Goal: Information Seeking & Learning: Find specific page/section

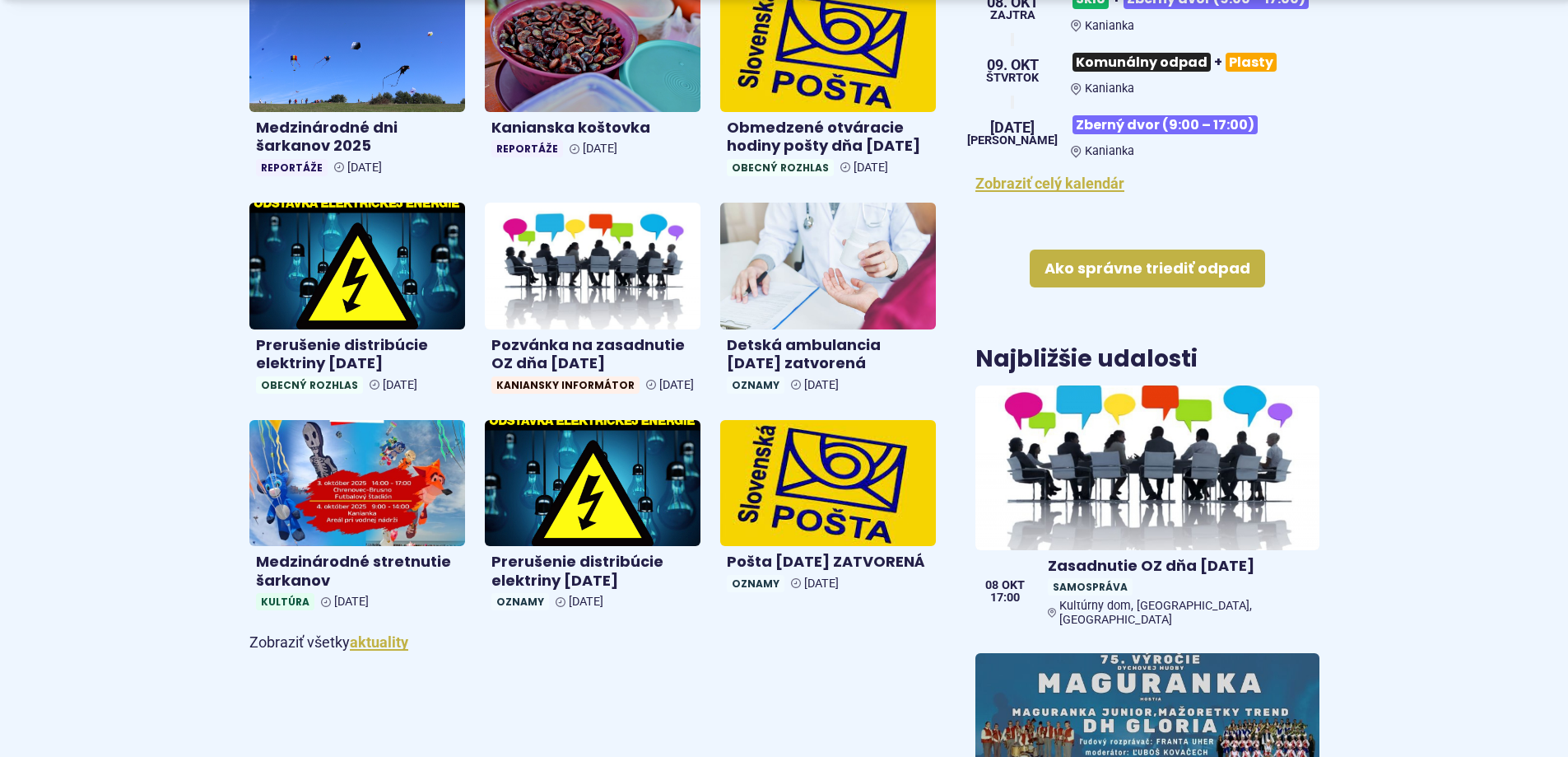
scroll to position [741, 0]
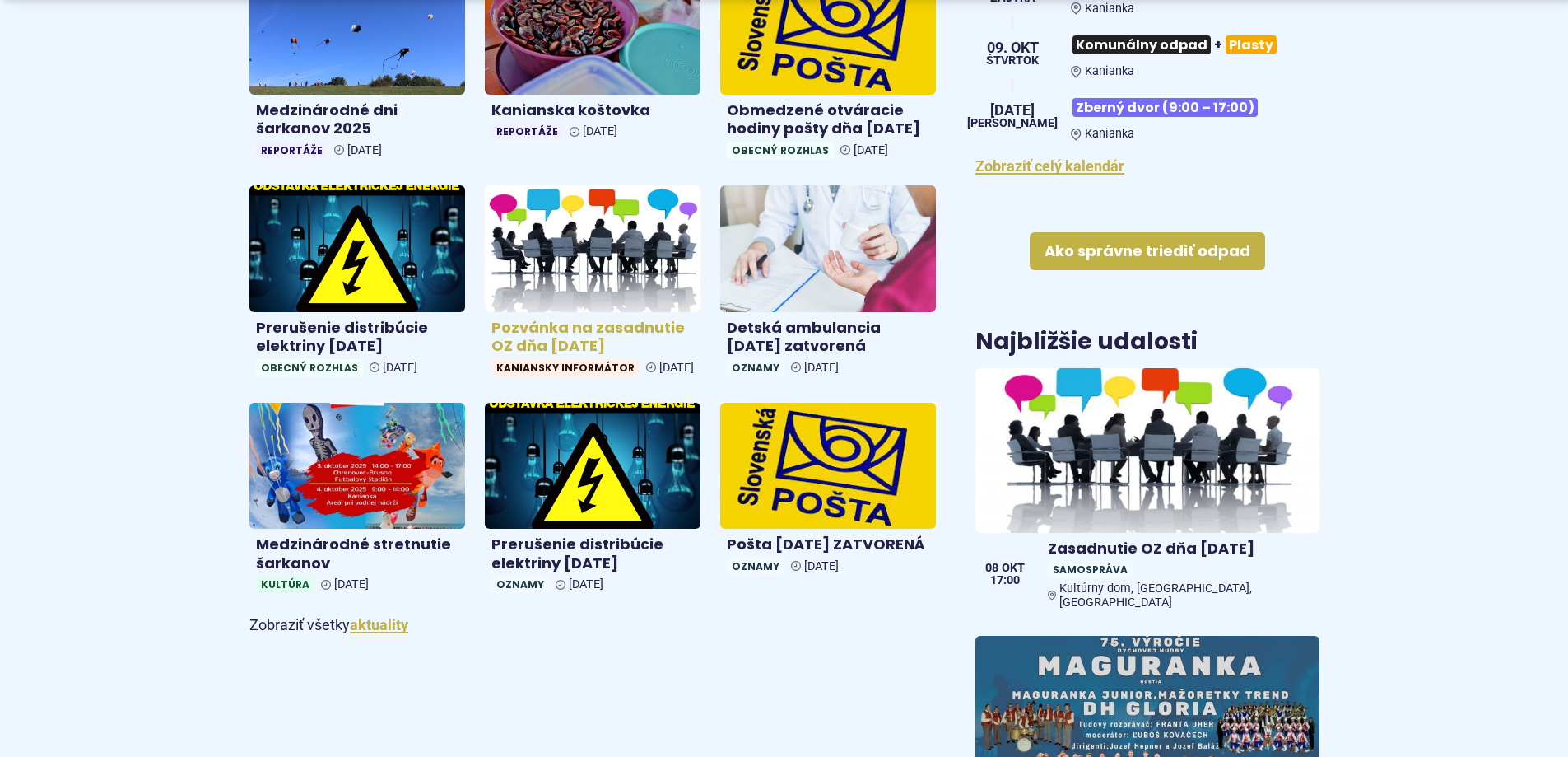
click at [574, 265] on img at bounding box center [593, 248] width 249 height 145
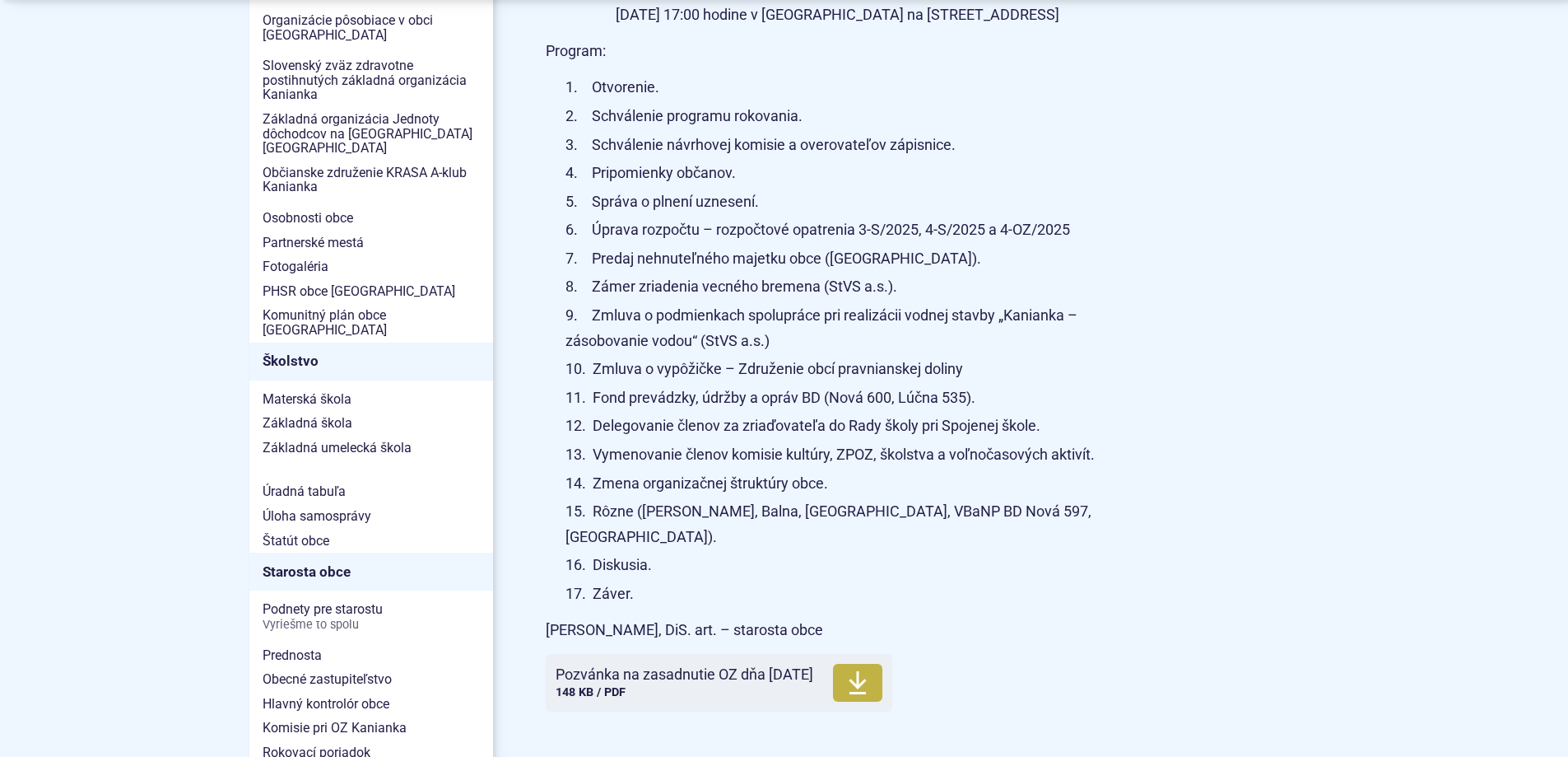
scroll to position [659, 0]
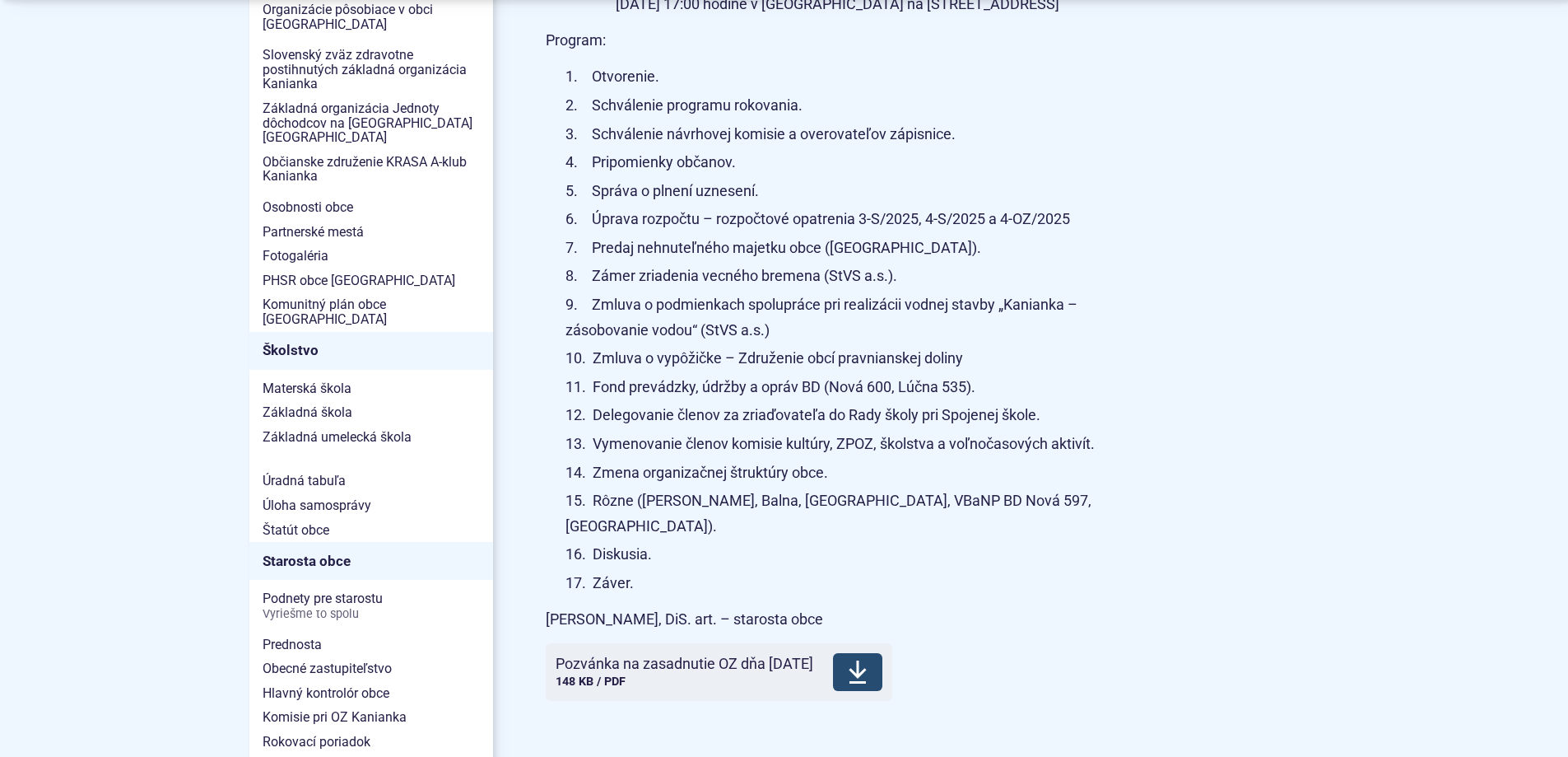
click at [696, 655] on span "Pozvánka na zasadnutie OZ dňa [DATE]" at bounding box center [684, 663] width 258 height 17
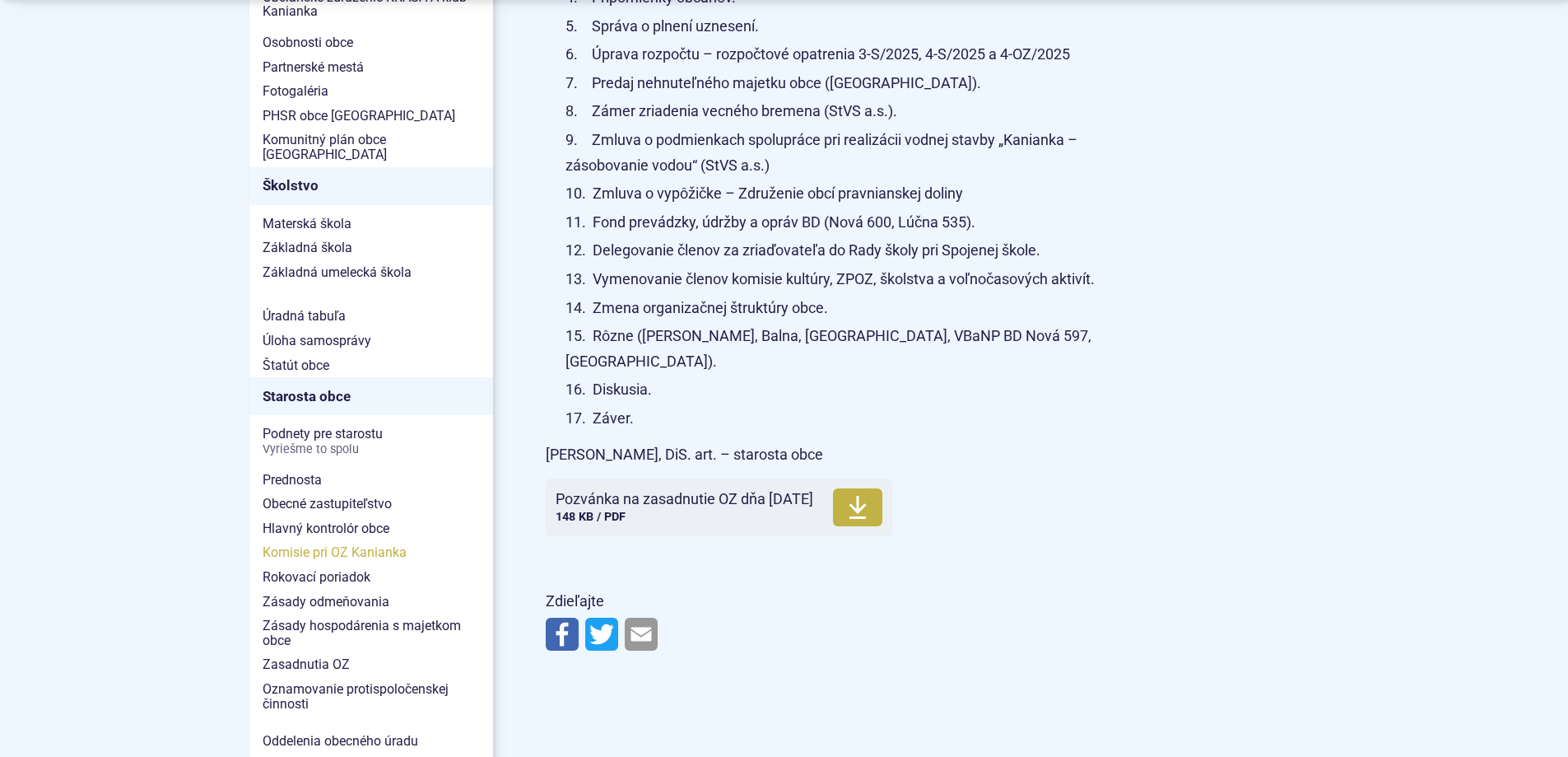
scroll to position [906, 0]
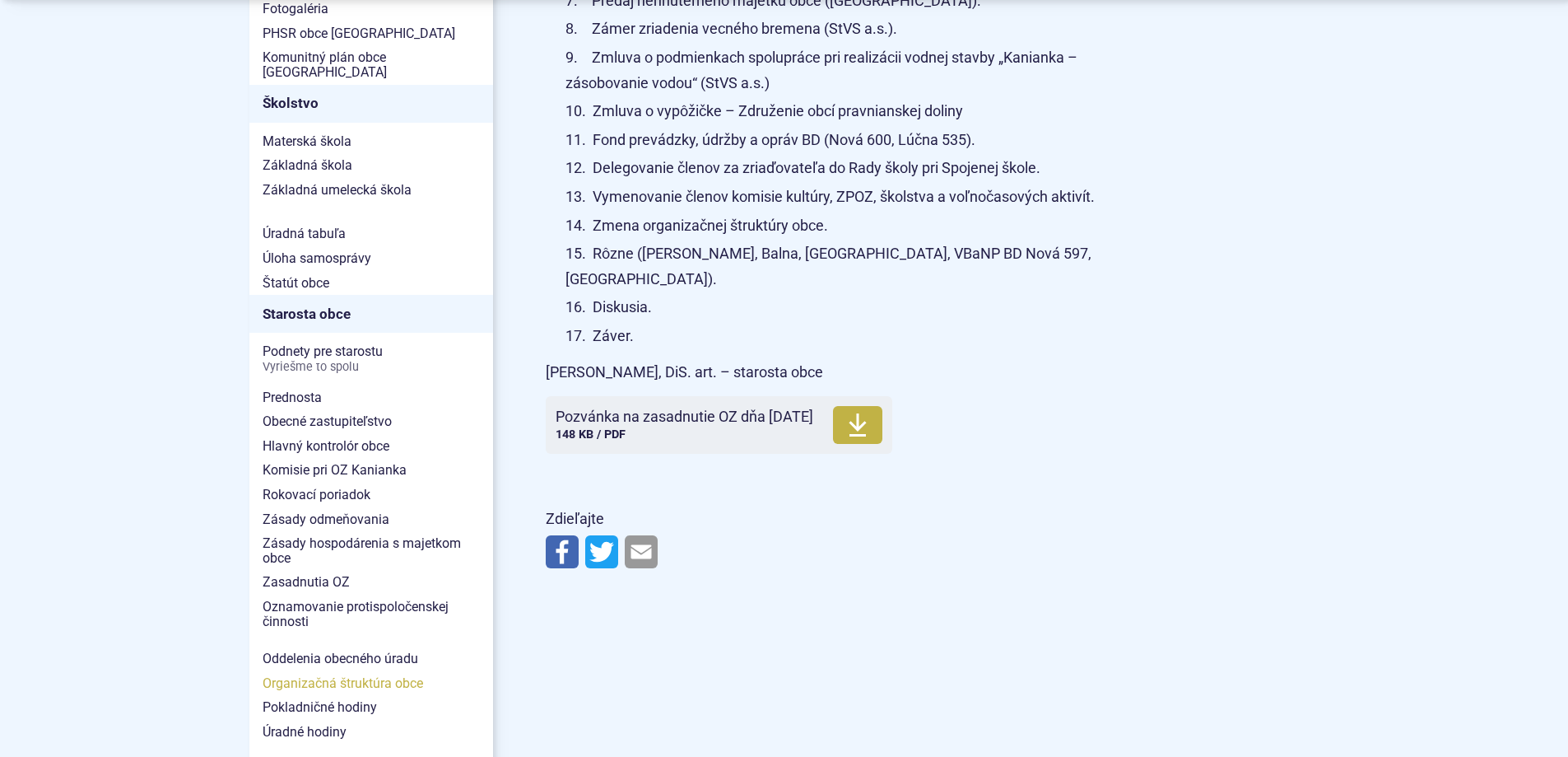
click at [367, 671] on span "Organizačná štruktúra obce" at bounding box center [371, 683] width 217 height 25
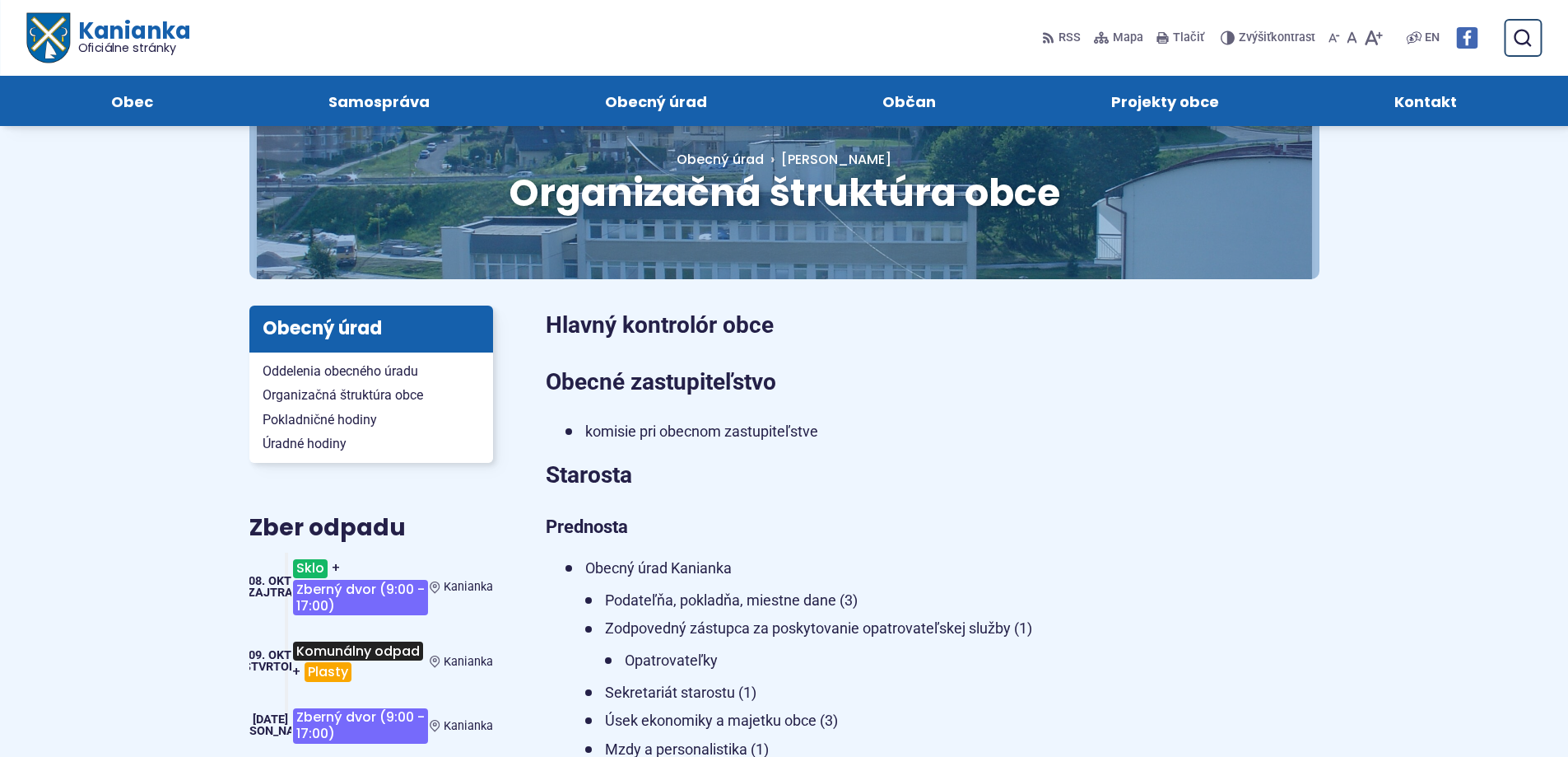
scroll to position [82, 0]
click at [347, 395] on span "Organizačná štruktúra obce" at bounding box center [371, 396] width 217 height 25
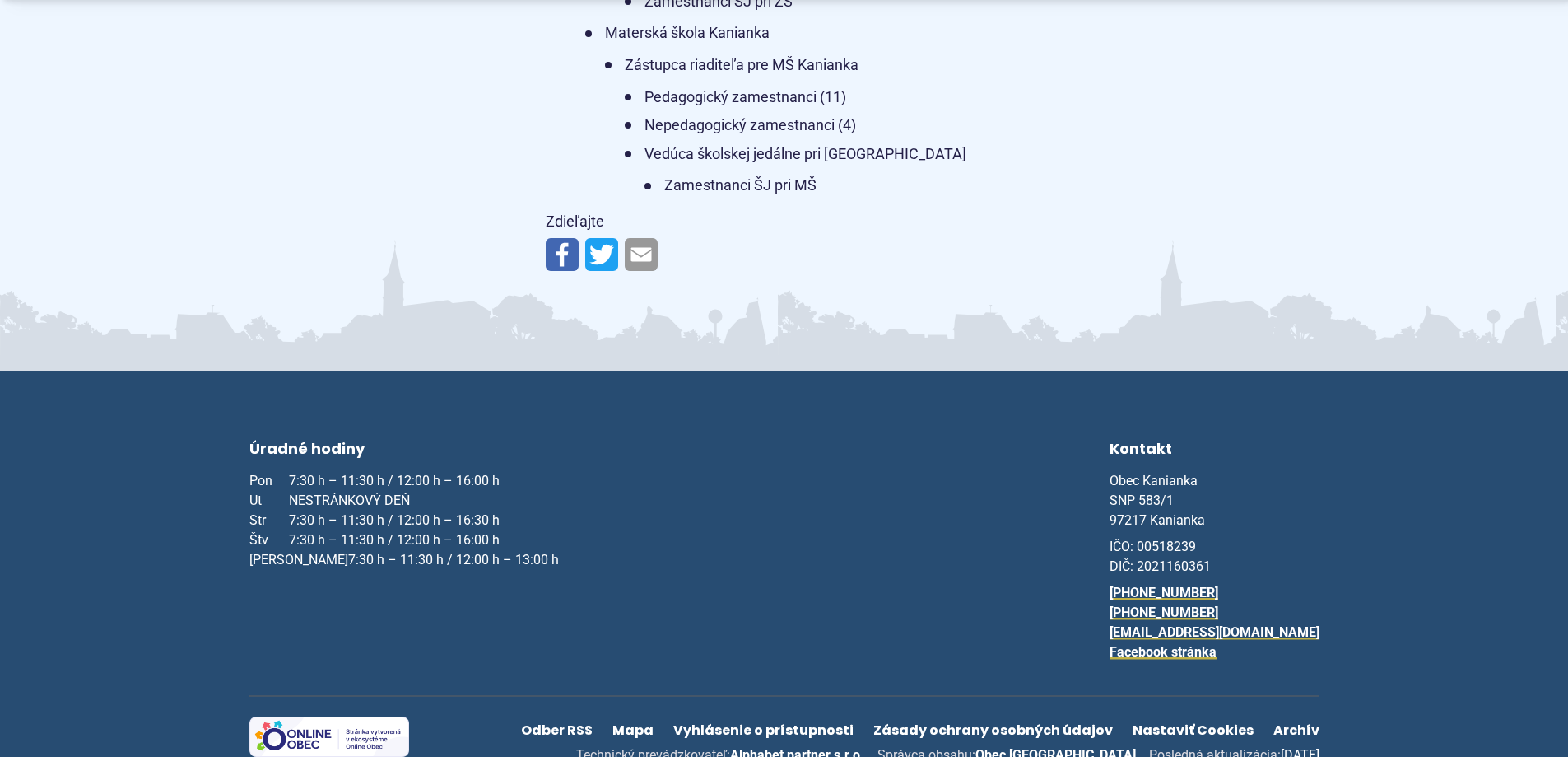
scroll to position [1318, 0]
